Goal: Complete application form: Complete application form

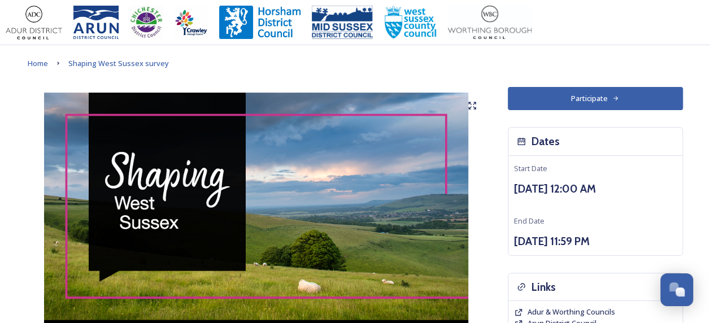
click at [582, 99] on button "Participate" at bounding box center [595, 98] width 175 height 23
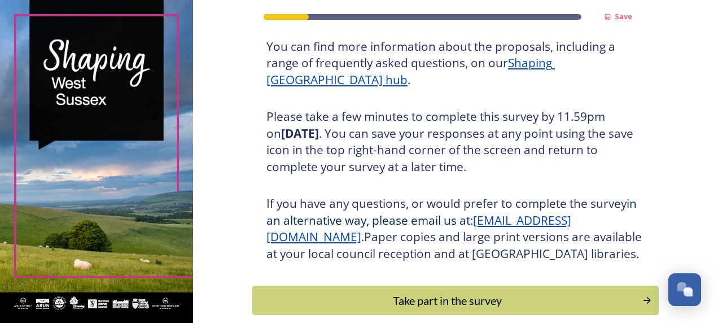
scroll to position [219, 0]
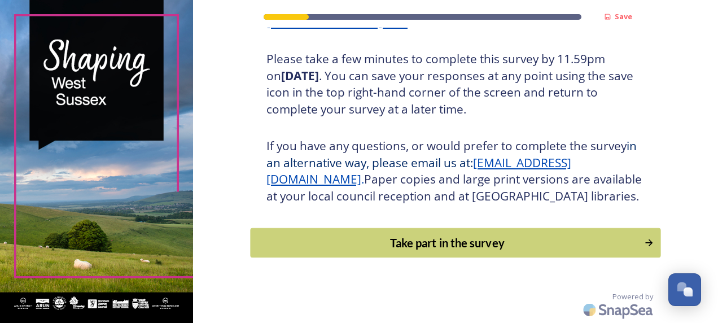
click at [611, 239] on div "Take part in the survey" at bounding box center [447, 242] width 382 height 17
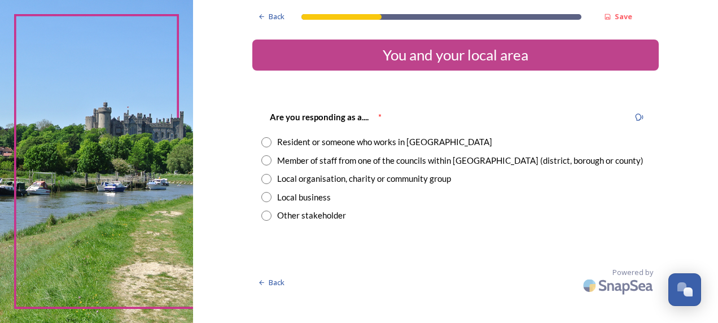
click at [269, 161] on input "radio" at bounding box center [267, 160] width 10 height 10
radio input "true"
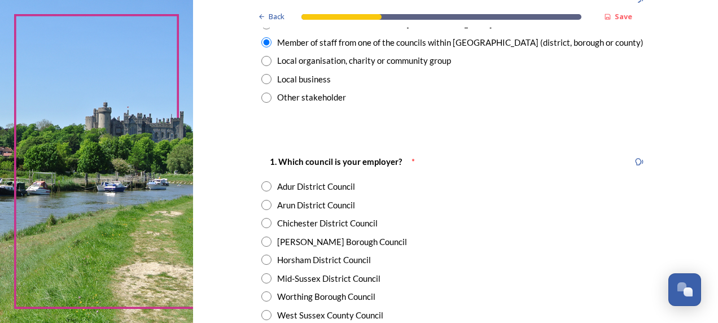
scroll to position [121, 0]
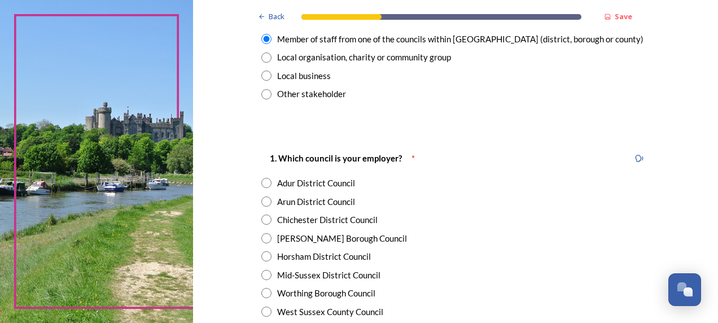
click at [262, 203] on input "radio" at bounding box center [267, 202] width 10 height 10
radio input "true"
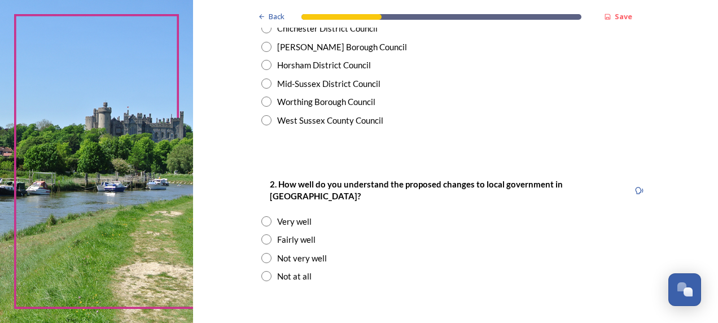
scroll to position [321, 0]
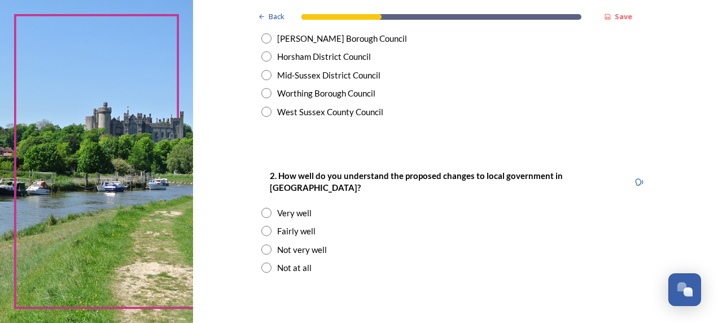
click at [262, 226] on input "radio" at bounding box center [267, 231] width 10 height 10
radio input "true"
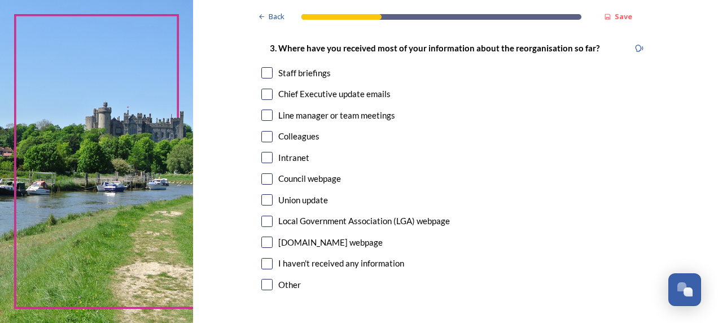
scroll to position [606, 0]
click at [264, 67] on input "checkbox" at bounding box center [267, 72] width 11 height 11
checkbox input "true"
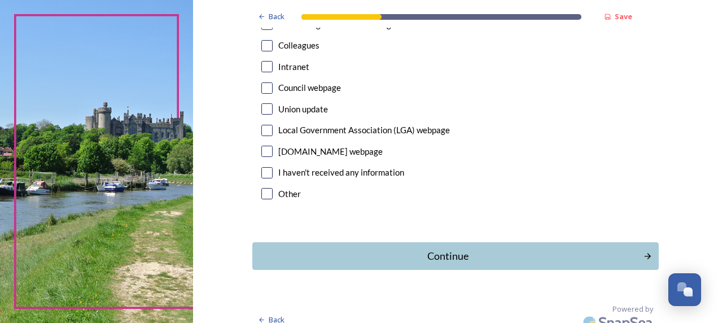
click at [424, 249] on div "Continue" at bounding box center [448, 256] width 379 height 15
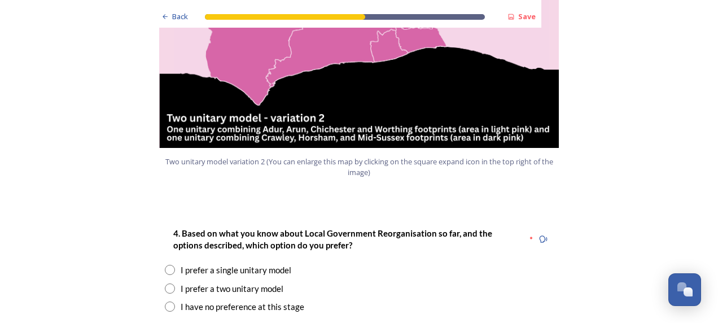
scroll to position [1355, 0]
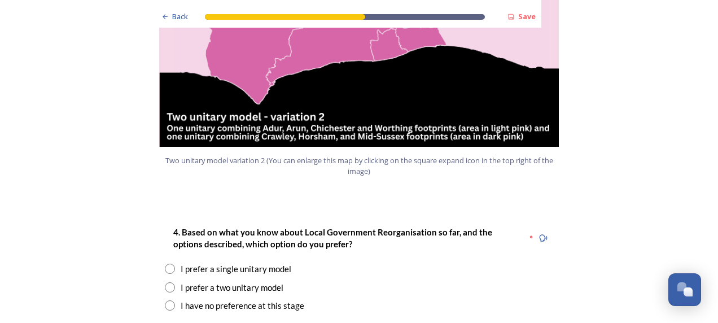
click at [165, 282] on input "radio" at bounding box center [170, 287] width 10 height 10
radio input "true"
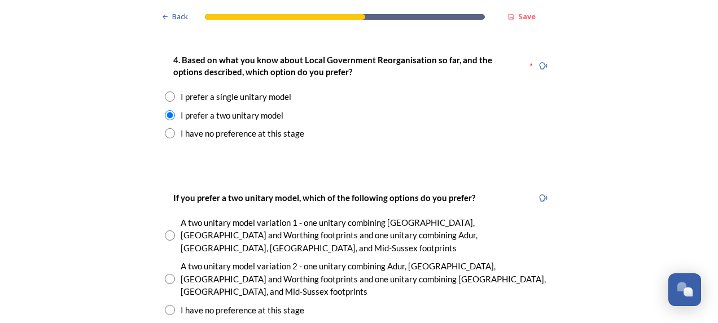
scroll to position [1529, 0]
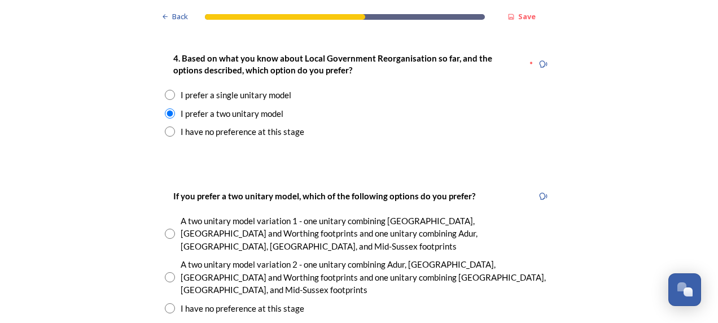
click at [165, 272] on input "radio" at bounding box center [170, 277] width 10 height 10
radio input "true"
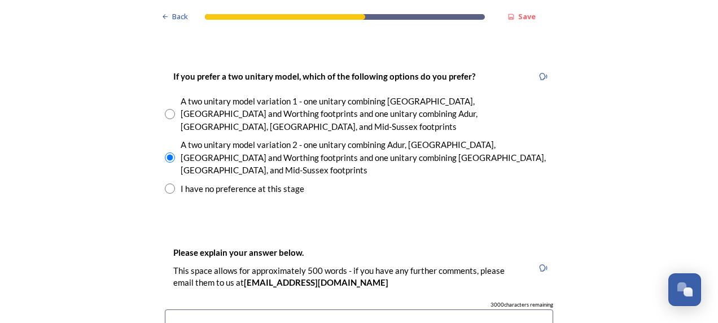
scroll to position [1659, 0]
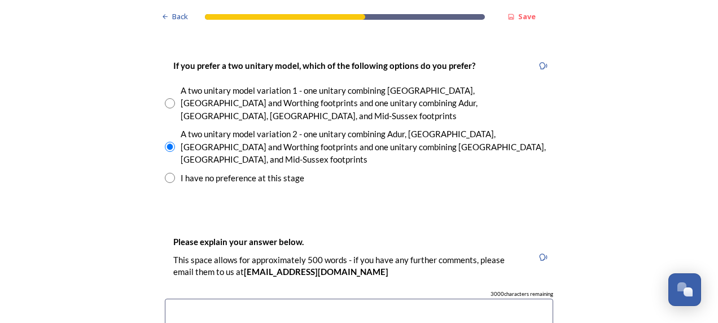
type textarea "o"
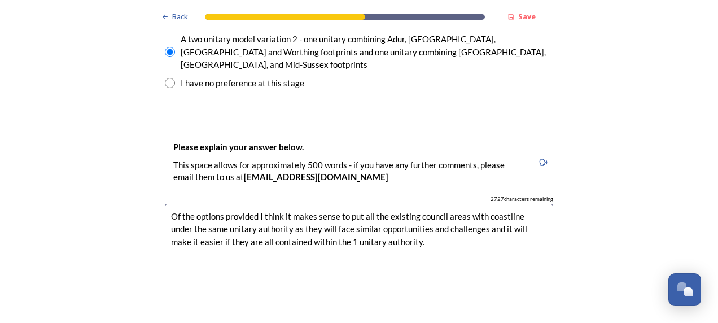
scroll to position [1753, 0]
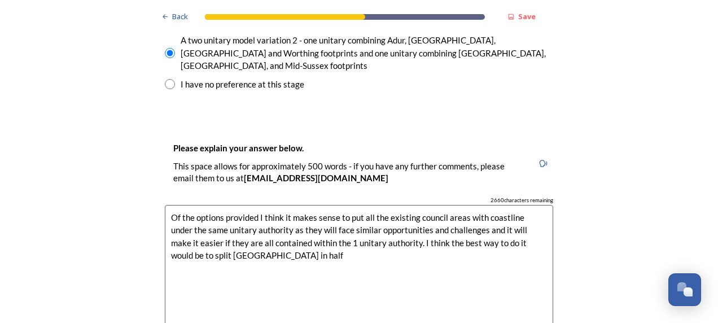
click at [188, 205] on textarea "Of the options provided I think it makes sense to put all the existing council …" at bounding box center [359, 268] width 389 height 127
click at [264, 205] on textarea "Of the options provided I think it makes sense to put all the existing council …" at bounding box center [359, 268] width 389 height 127
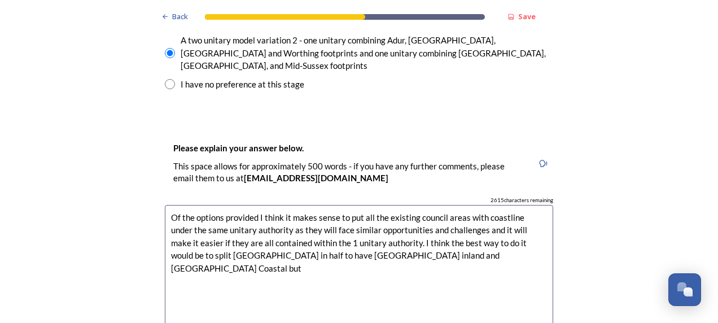
click at [307, 205] on textarea "Of the options provided I think it makes sense to put all the existing council …" at bounding box center [359, 268] width 389 height 127
click at [428, 205] on textarea "Of the options provided I think it makes sense to put all the existing council …" at bounding box center [359, 268] width 389 height 127
click at [281, 205] on textarea "Of the options provided I think it makes sense to put all the existing council …" at bounding box center [359, 268] width 389 height 127
click at [368, 205] on textarea "Of the options provided I think it makes sense to put all the existing council …" at bounding box center [359, 268] width 389 height 127
click at [468, 205] on textarea "Of the options provided I think it makes sense to put all the existing council …" at bounding box center [359, 268] width 389 height 127
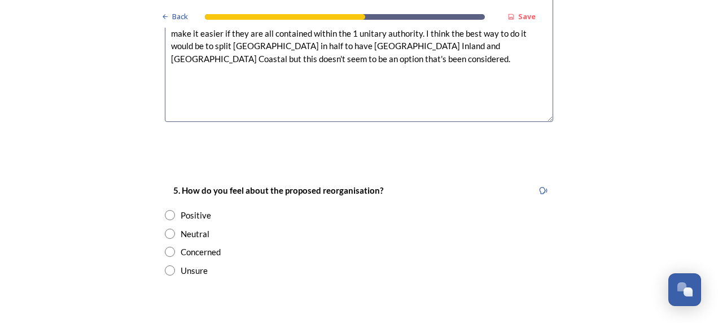
scroll to position [1963, 0]
type textarea "Of the options provided I think it makes sense to put all the existing council …"
click at [167, 246] on input "radio" at bounding box center [170, 251] width 10 height 10
radio input "true"
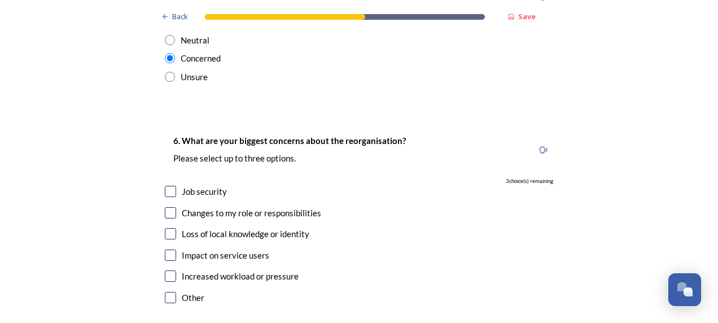
scroll to position [2157, 0]
click at [165, 185] on input "checkbox" at bounding box center [170, 190] width 11 height 11
checkbox input "true"
click at [167, 249] on input "checkbox" at bounding box center [170, 254] width 11 height 11
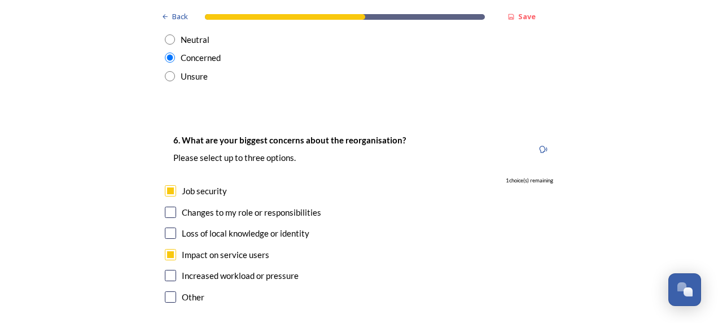
checkbox input "false"
click at [165, 228] on input "checkbox" at bounding box center [170, 233] width 11 height 11
checkbox input "true"
click at [168, 291] on input "checkbox" at bounding box center [170, 296] width 11 height 11
checkbox input "true"
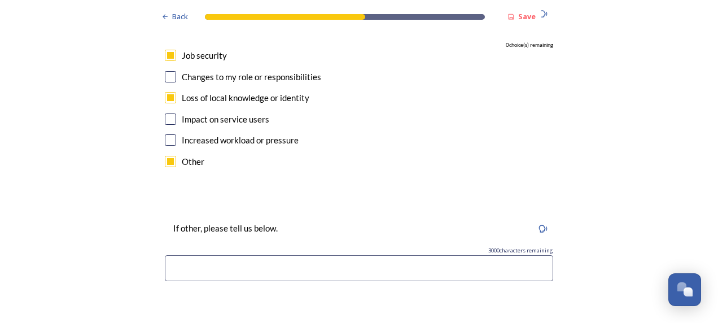
scroll to position [2292, 0]
click at [181, 256] on input at bounding box center [359, 269] width 389 height 26
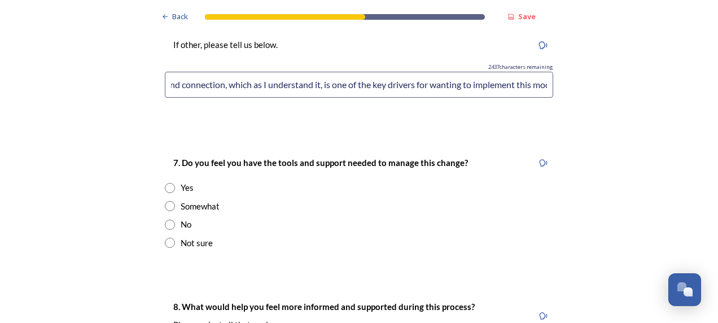
scroll to position [2490, 0]
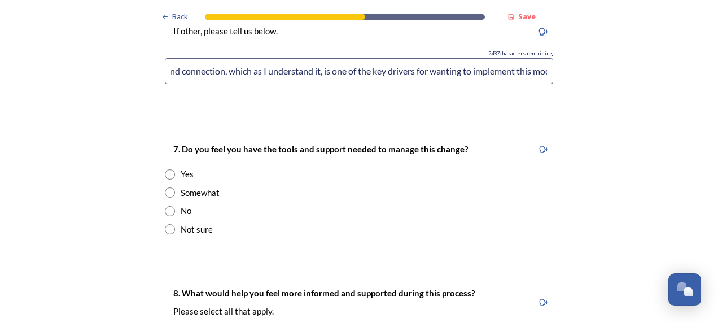
type input "I think the reorganisation has not been thought through properly at a central g…"
click at [165, 206] on input "radio" at bounding box center [170, 211] width 10 height 10
radio input "true"
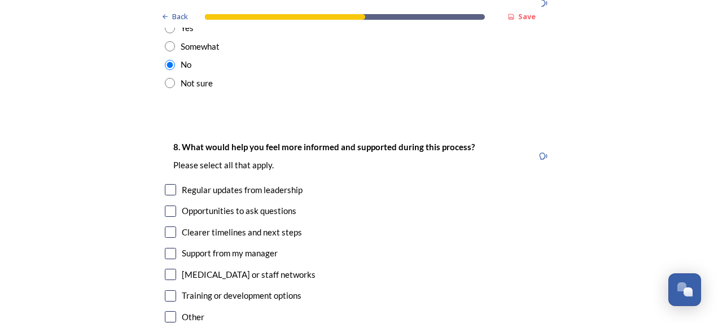
scroll to position [2636, 0]
click at [169, 184] on input "checkbox" at bounding box center [170, 189] width 11 height 11
checkbox input "true"
click at [165, 205] on input "checkbox" at bounding box center [170, 210] width 11 height 11
checkbox input "true"
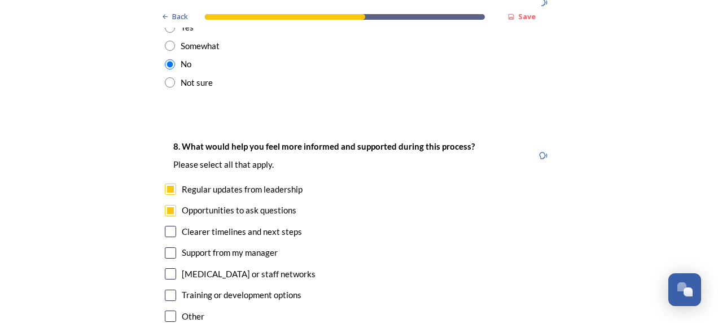
click at [168, 226] on input "checkbox" at bounding box center [170, 231] width 11 height 11
checkbox input "true"
click at [162, 242] on div "8. What would help you feel more informed and supported during this process? Pl…" at bounding box center [359, 232] width 407 height 208
click at [165, 290] on input "checkbox" at bounding box center [170, 295] width 11 height 11
checkbox input "true"
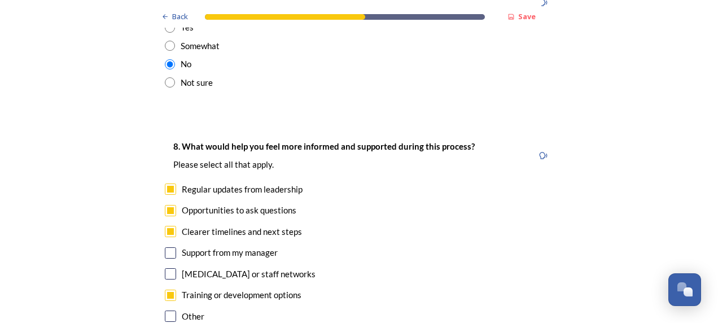
click at [170, 247] on input "checkbox" at bounding box center [170, 252] width 11 height 11
checkbox input "true"
click at [168, 311] on input "checkbox" at bounding box center [170, 316] width 11 height 11
checkbox input "true"
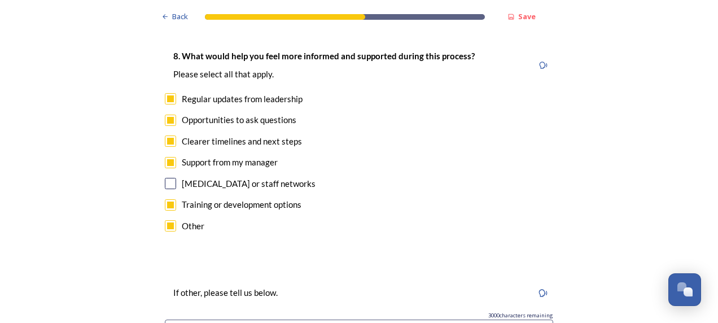
type input "A"
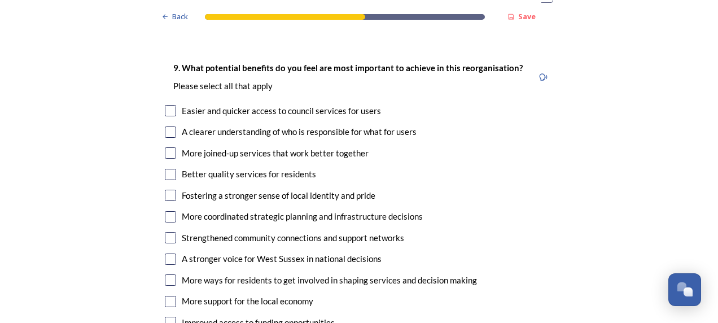
scroll to position [3071, 0]
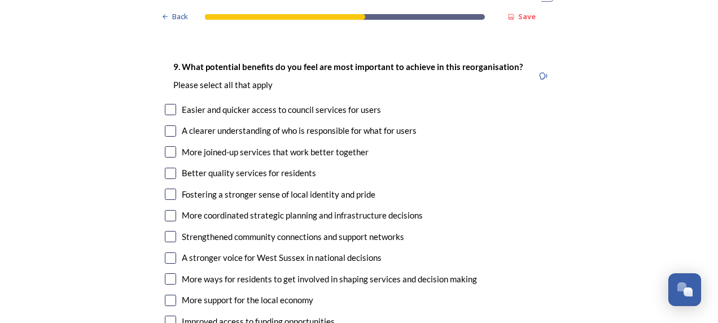
type input "full details of what is being discussed/considered would be helpful as well as …"
click at [165, 104] on input "checkbox" at bounding box center [170, 109] width 11 height 11
checkbox input "true"
click at [165, 125] on input "checkbox" at bounding box center [170, 130] width 11 height 11
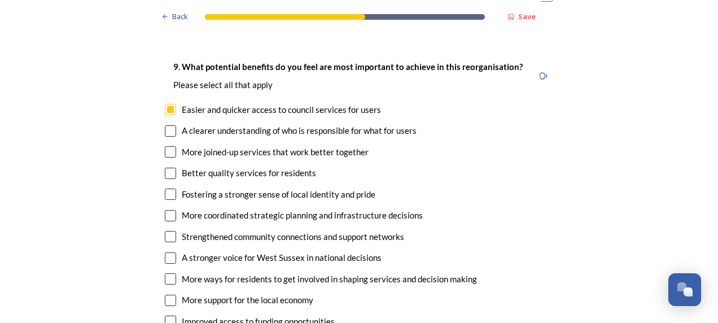
checkbox input "true"
click at [165, 168] on input "checkbox" at bounding box center [170, 173] width 11 height 11
checkbox input "true"
click at [170, 146] on input "checkbox" at bounding box center [170, 151] width 11 height 11
checkbox input "true"
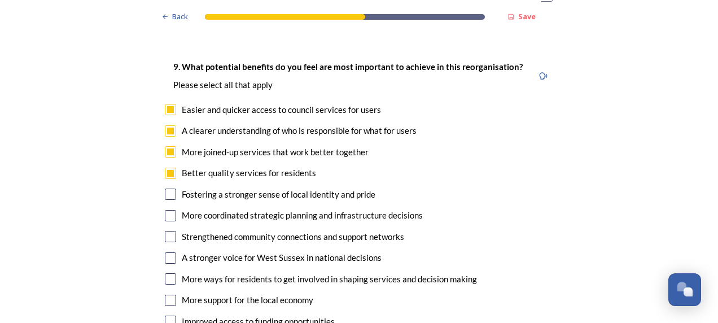
click at [170, 210] on input "checkbox" at bounding box center [170, 215] width 11 height 11
checkbox input "true"
click at [165, 252] on input "checkbox" at bounding box center [170, 257] width 11 height 11
checkbox input "true"
click at [165, 273] on input "checkbox" at bounding box center [170, 278] width 11 height 11
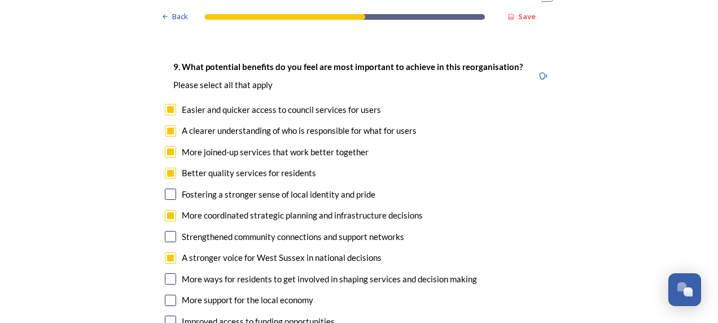
checkbox input "true"
click at [167, 295] on input "checkbox" at bounding box center [170, 300] width 11 height 11
checkbox input "true"
click at [165, 316] on input "checkbox" at bounding box center [170, 321] width 11 height 11
checkbox input "true"
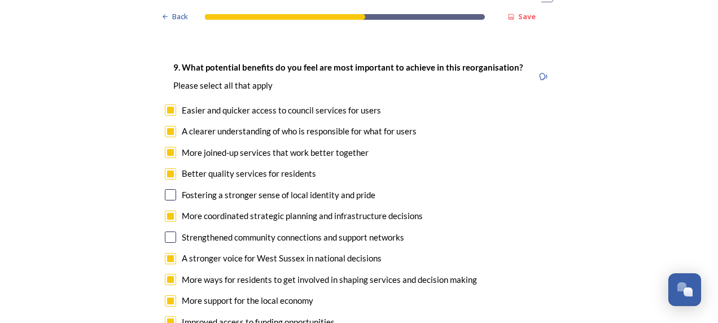
scroll to position [3071, 0]
click at [165, 189] on input "checkbox" at bounding box center [170, 194] width 11 height 11
checkbox input "true"
click at [166, 231] on input "checkbox" at bounding box center [170, 236] width 11 height 11
checkbox input "true"
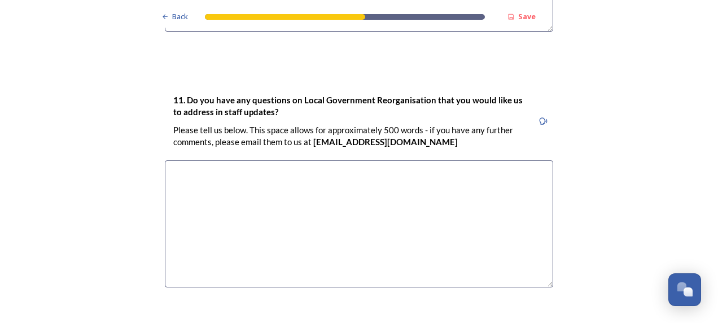
scroll to position [3657, 0]
click at [184, 159] on textarea at bounding box center [359, 222] width 389 height 127
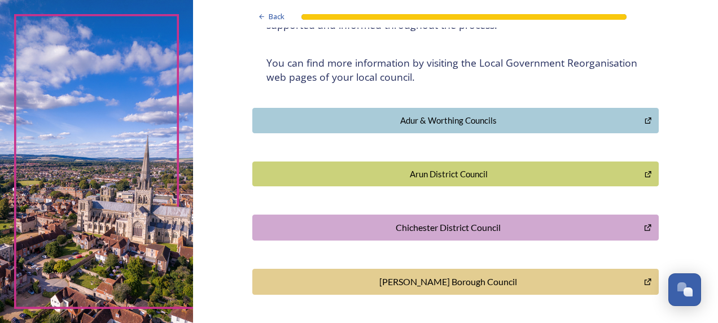
scroll to position [205, 0]
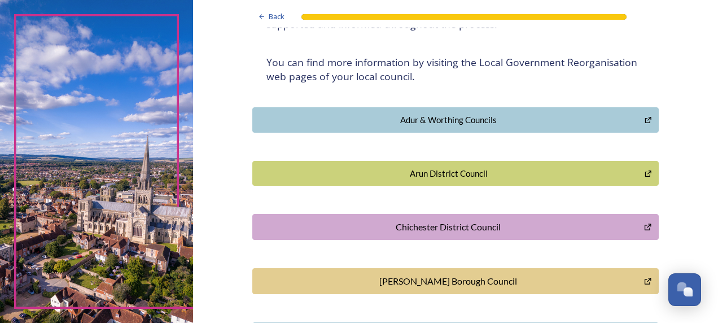
click at [410, 179] on button "Arun District Council" at bounding box center [455, 173] width 407 height 25
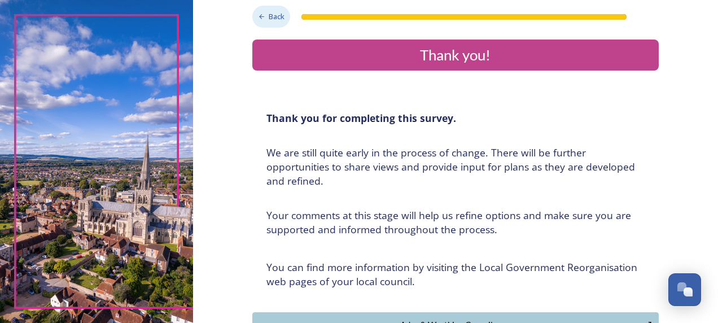
click at [269, 10] on div "Back" at bounding box center [271, 17] width 38 height 22
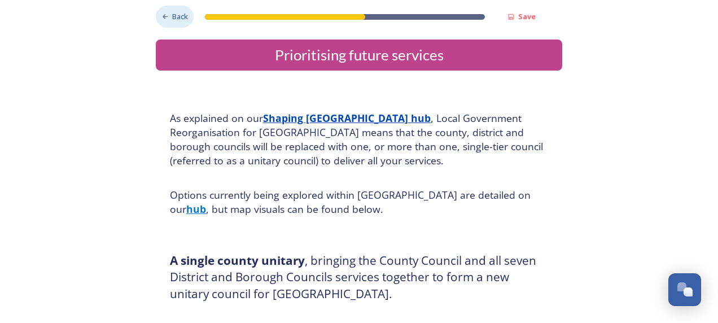
click at [172, 21] on span "Back" at bounding box center [180, 16] width 16 height 11
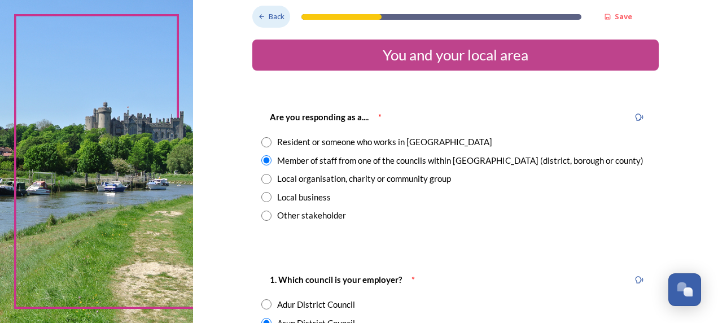
click at [269, 16] on span "Back" at bounding box center [277, 16] width 16 height 11
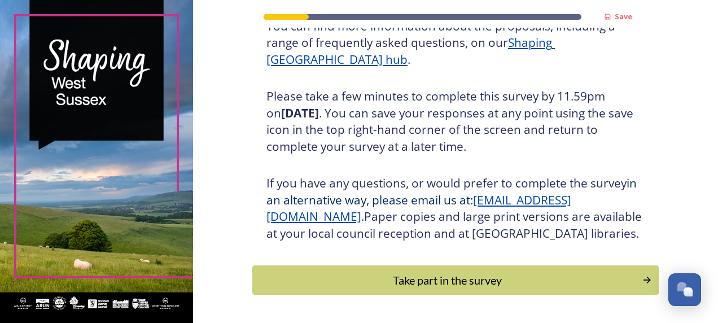
scroll to position [167, 0]
